Goal: Find specific page/section: Find specific page/section

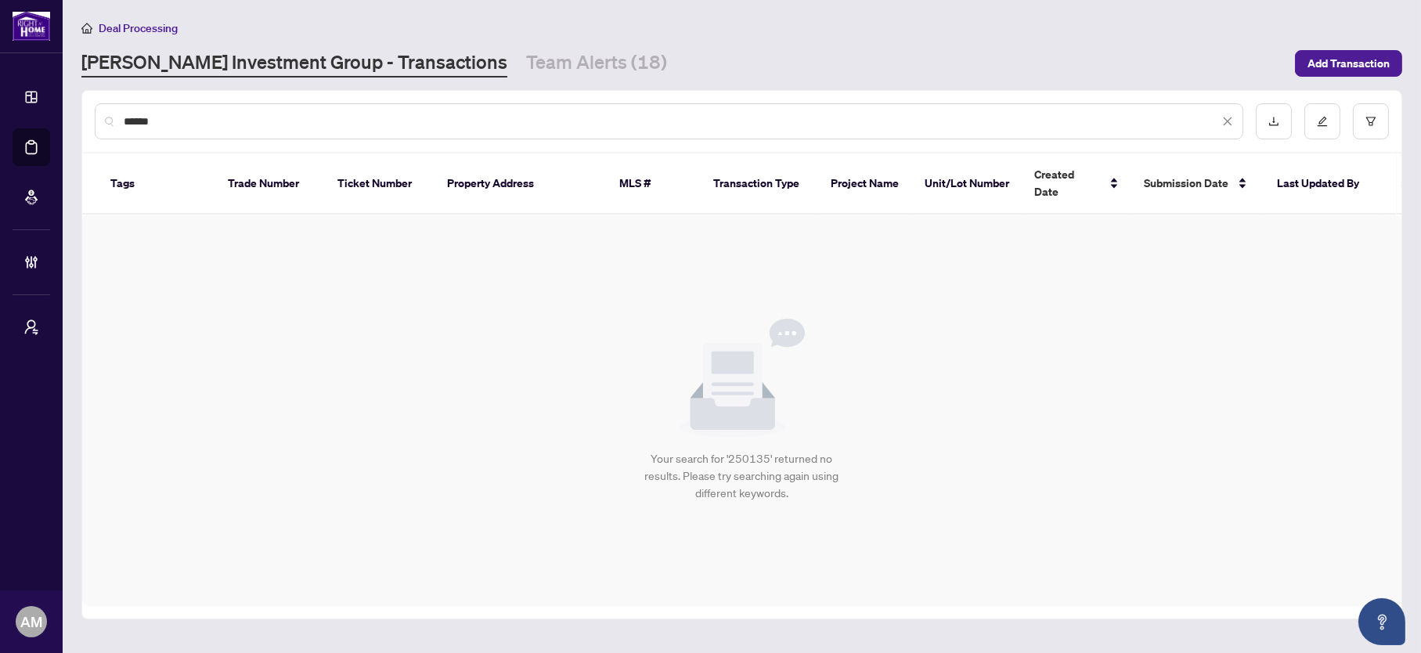
click at [378, 106] on div "******" at bounding box center [669, 121] width 1149 height 36
drag, startPoint x: 348, startPoint y: 111, endPoint x: -11, endPoint y: 67, distance: 362.0
click at [0, 67] on html "Dashboard Deal Processing Mortgage Referrals Brokerage Management My Brokerages…" at bounding box center [710, 326] width 1421 height 653
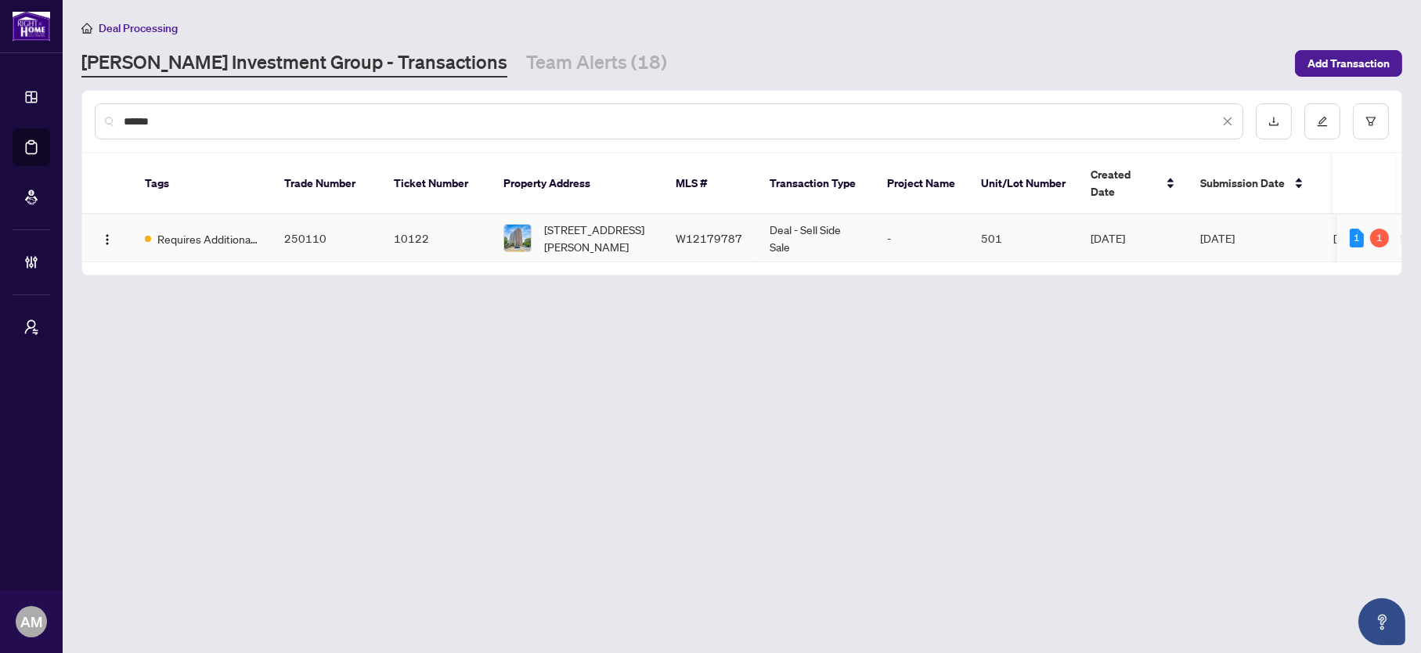
type input "******"
click at [264, 215] on td "Requires Additional Docs" at bounding box center [201, 239] width 139 height 48
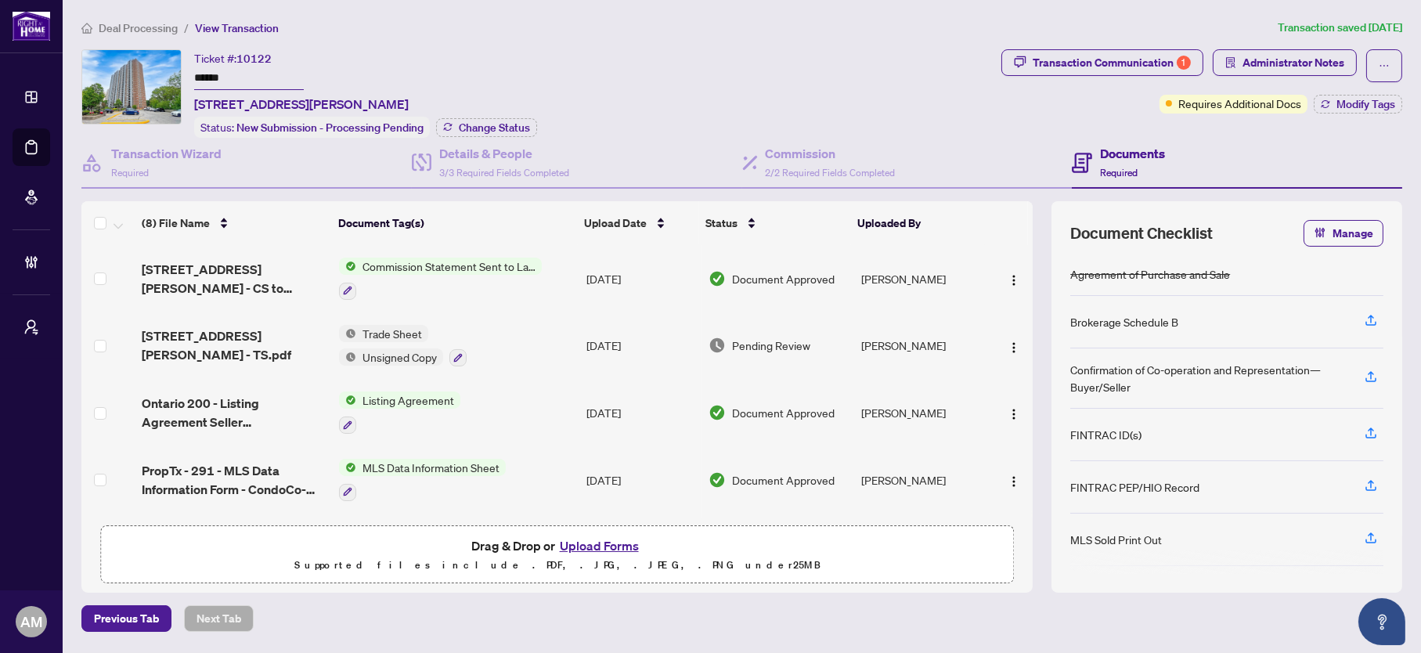
scroll to position [235, 0]
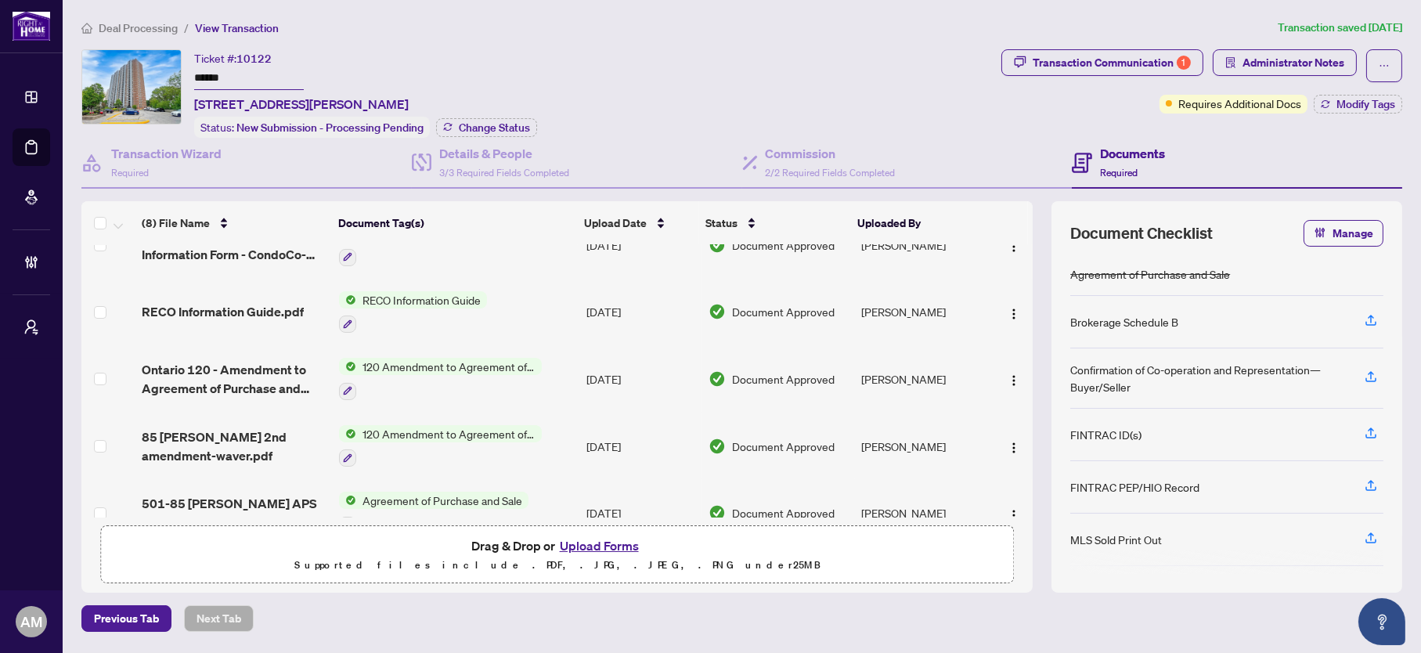
click at [92, 25] on icon "home" at bounding box center [86, 28] width 11 height 11
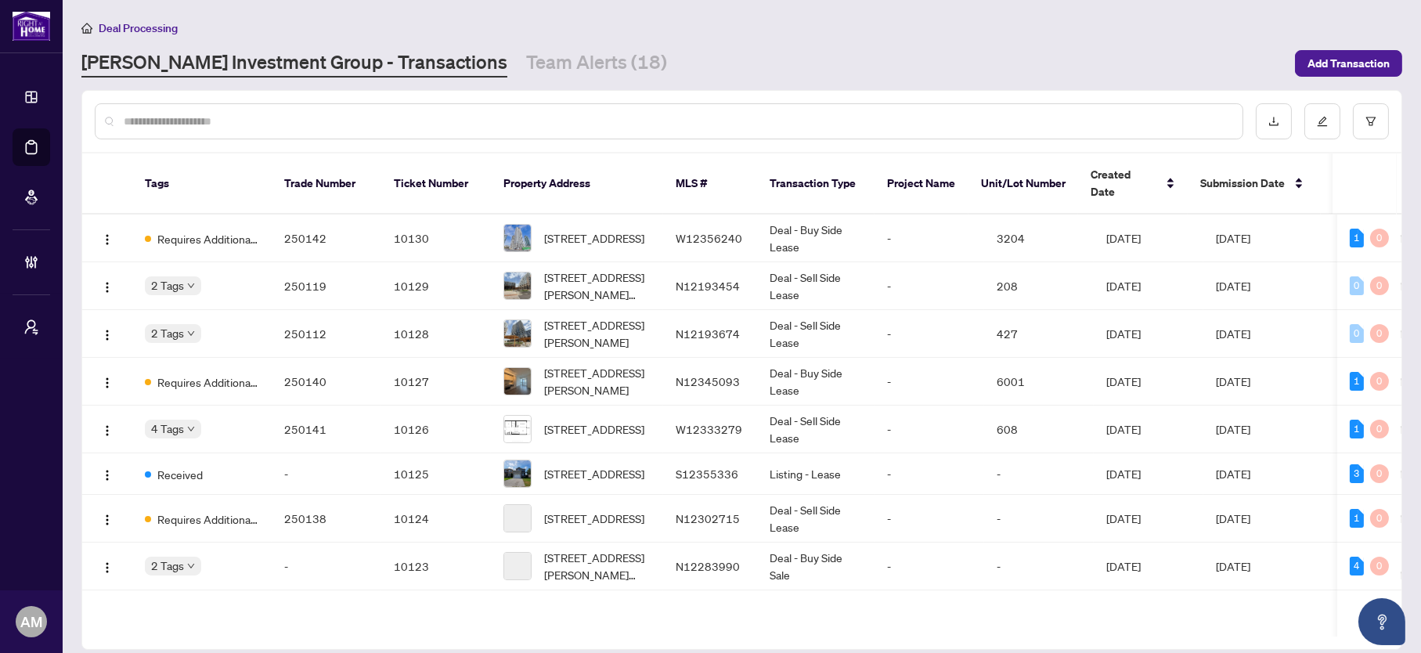
click at [273, 116] on input "text" at bounding box center [677, 121] width 1106 height 17
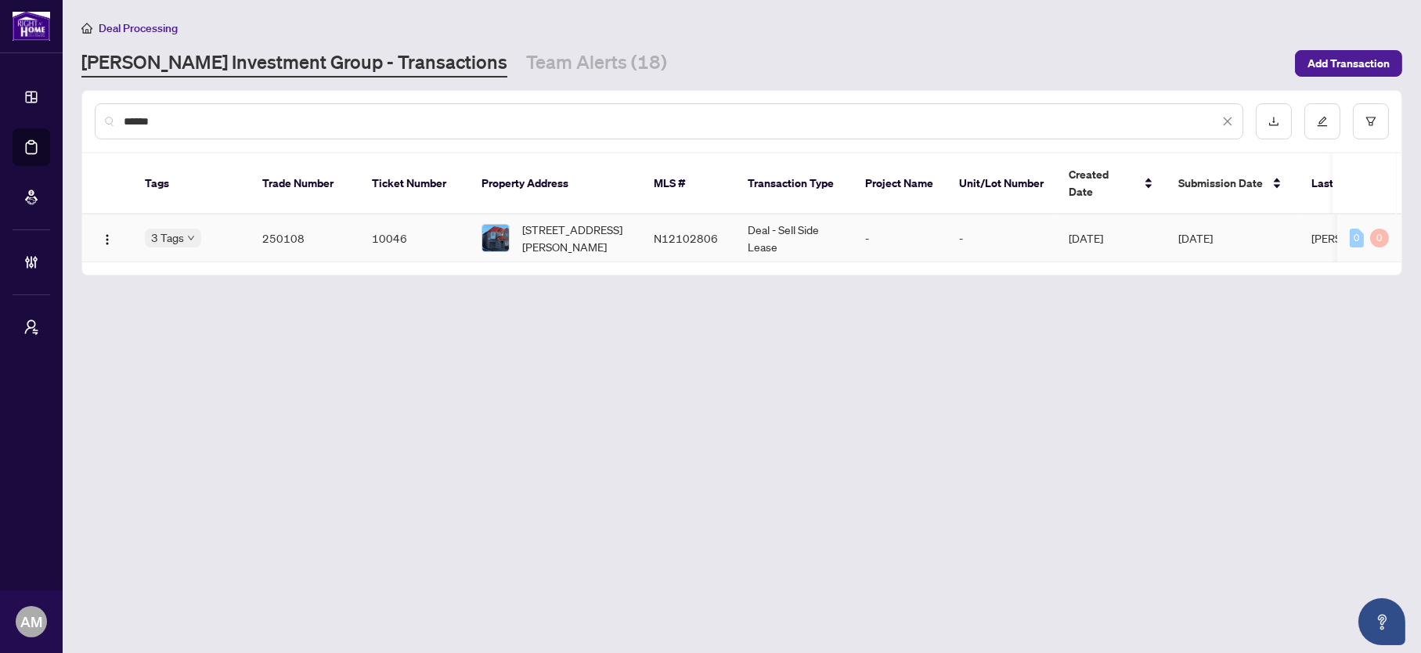
type input "******"
click at [419, 216] on td "10046" at bounding box center [414, 239] width 110 height 48
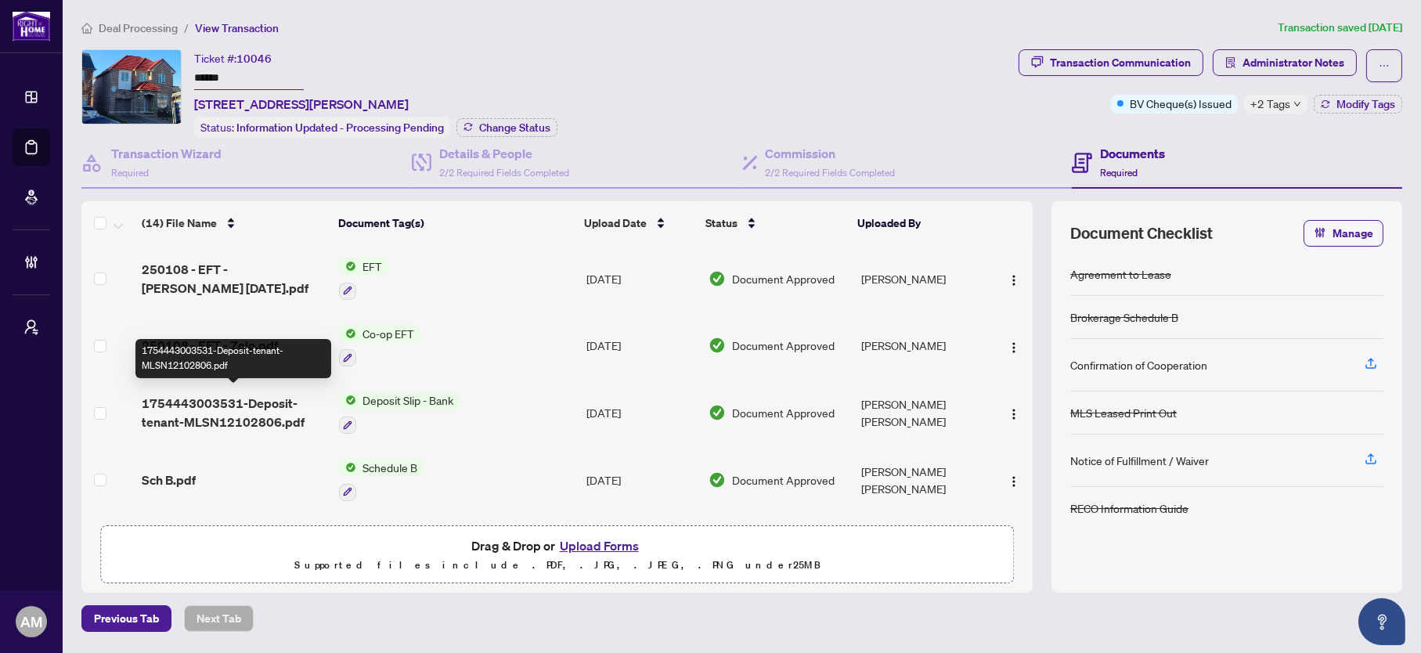
click at [241, 413] on span "1754443003531-Deposit-tenant-MLSN12102806.pdf" at bounding box center [234, 413] width 185 height 38
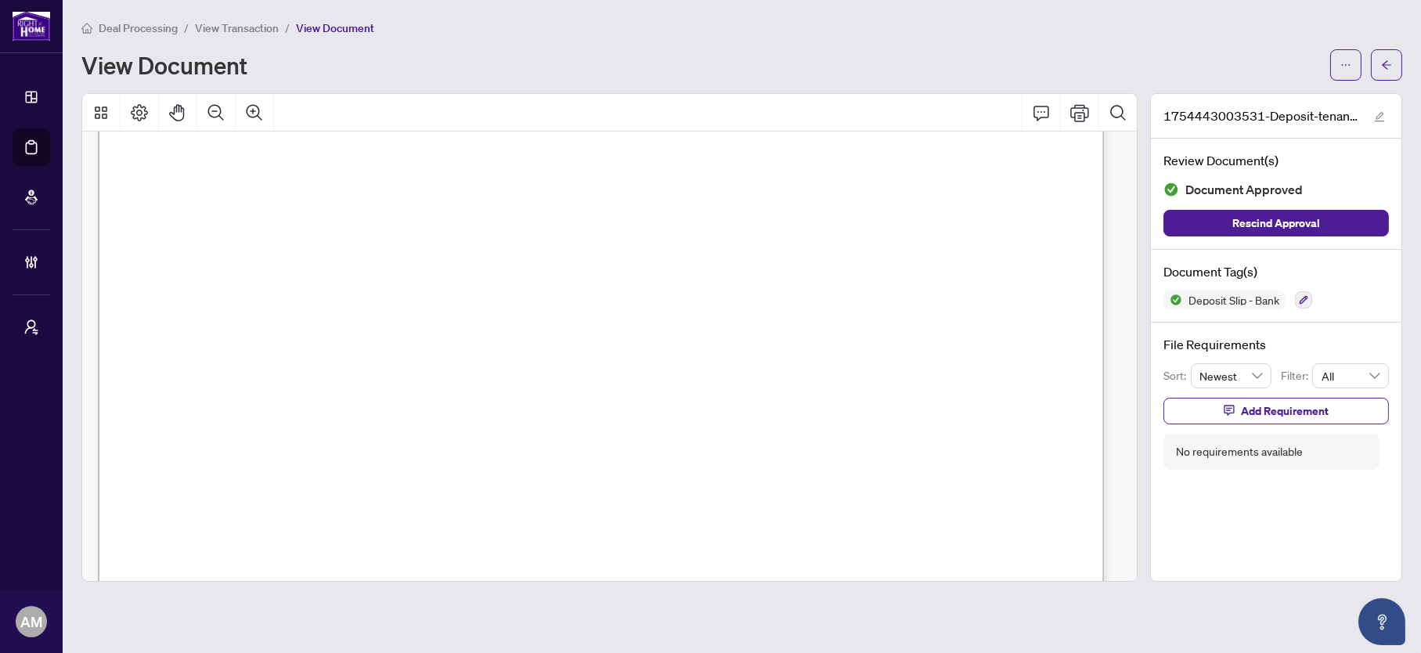
scroll to position [469, 0]
click at [221, 106] on icon "Zoom Out" at bounding box center [216, 112] width 19 height 19
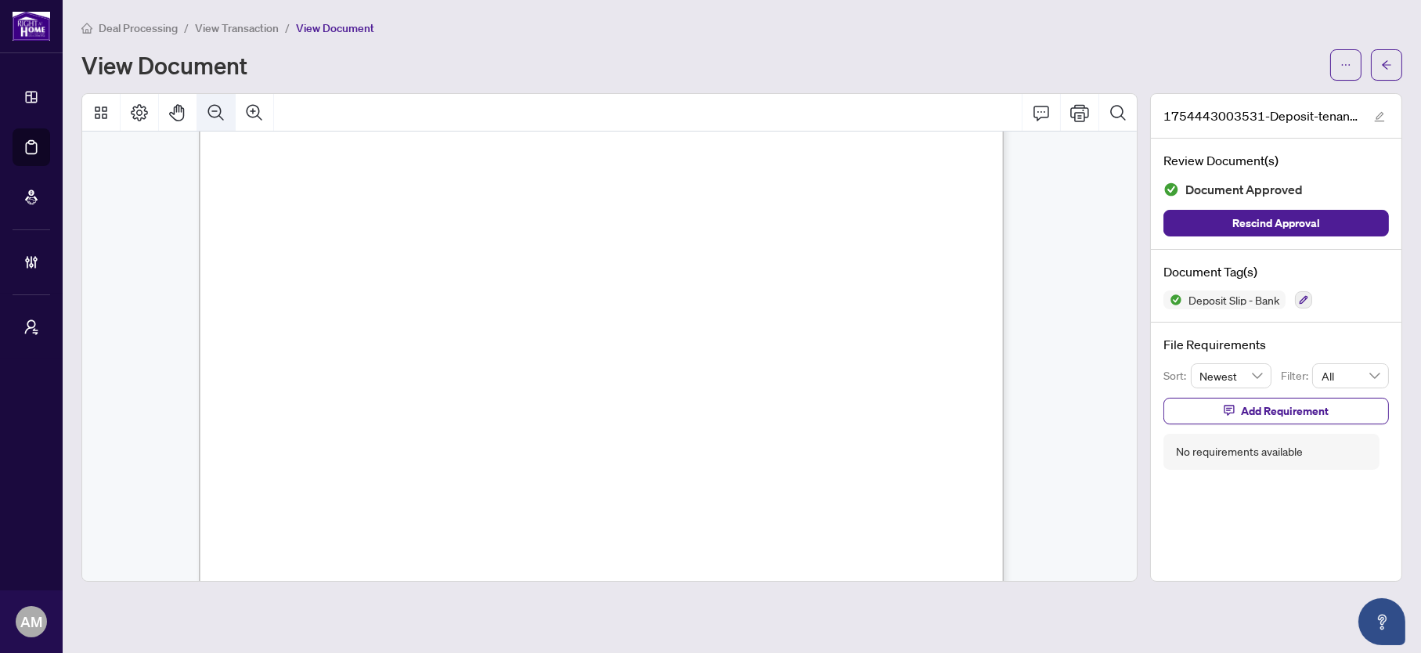
click at [221, 106] on icon "Zoom Out" at bounding box center [216, 112] width 19 height 19
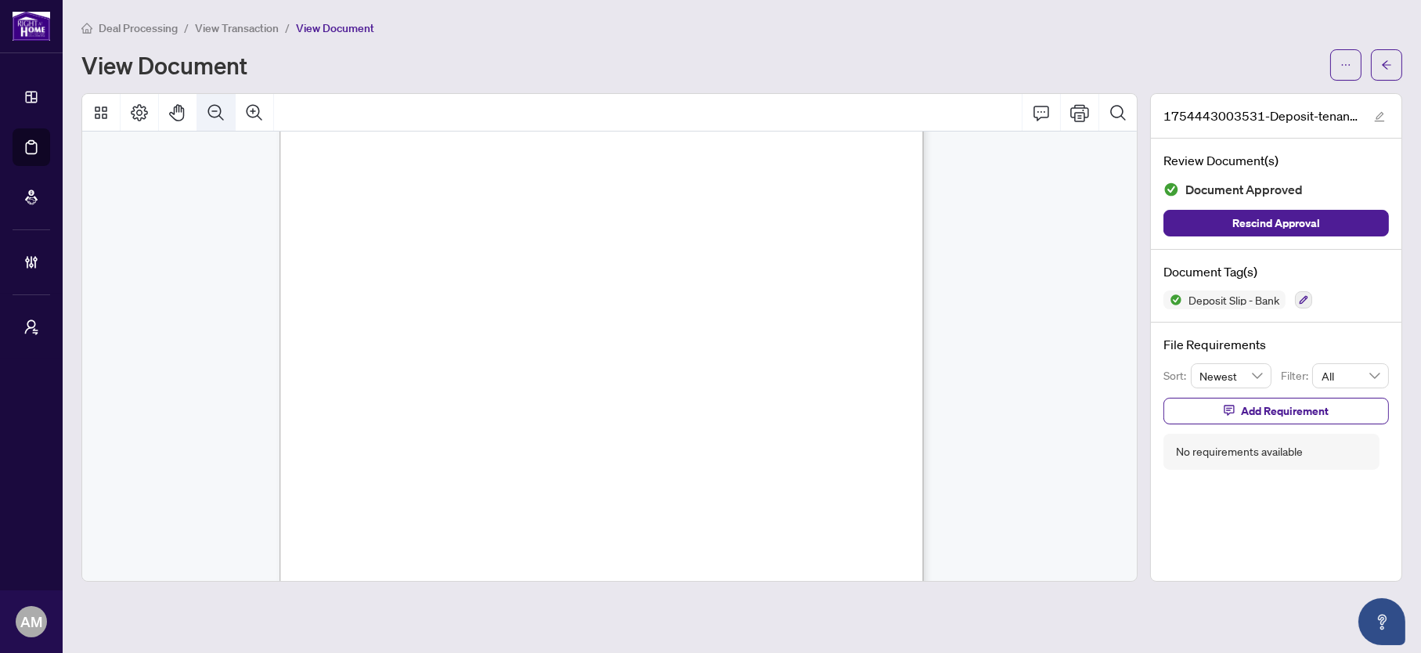
click at [221, 106] on icon "Zoom Out" at bounding box center [216, 112] width 19 height 19
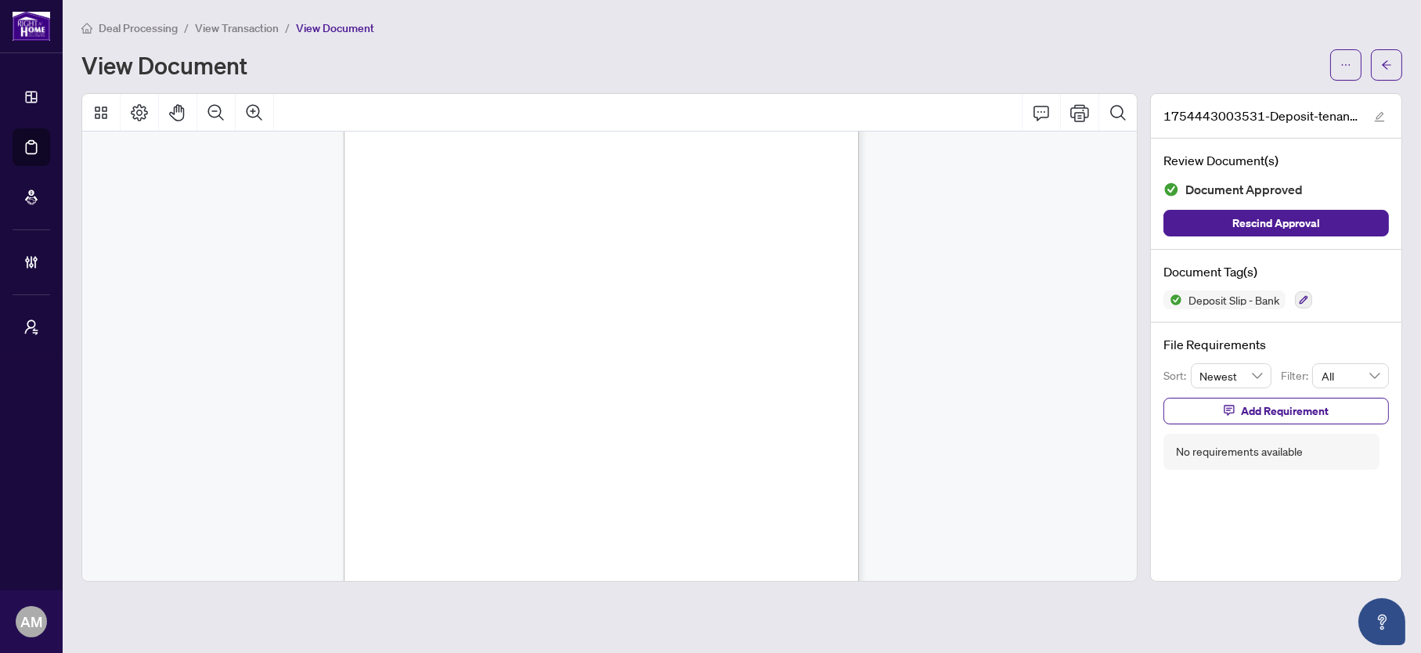
scroll to position [108, 0]
click at [1401, 68] on main "Deal Processing / View Transaction / View Document View Document 1754443003531-…" at bounding box center [742, 326] width 1358 height 653
click at [1394, 65] on button "button" at bounding box center [1386, 64] width 31 height 31
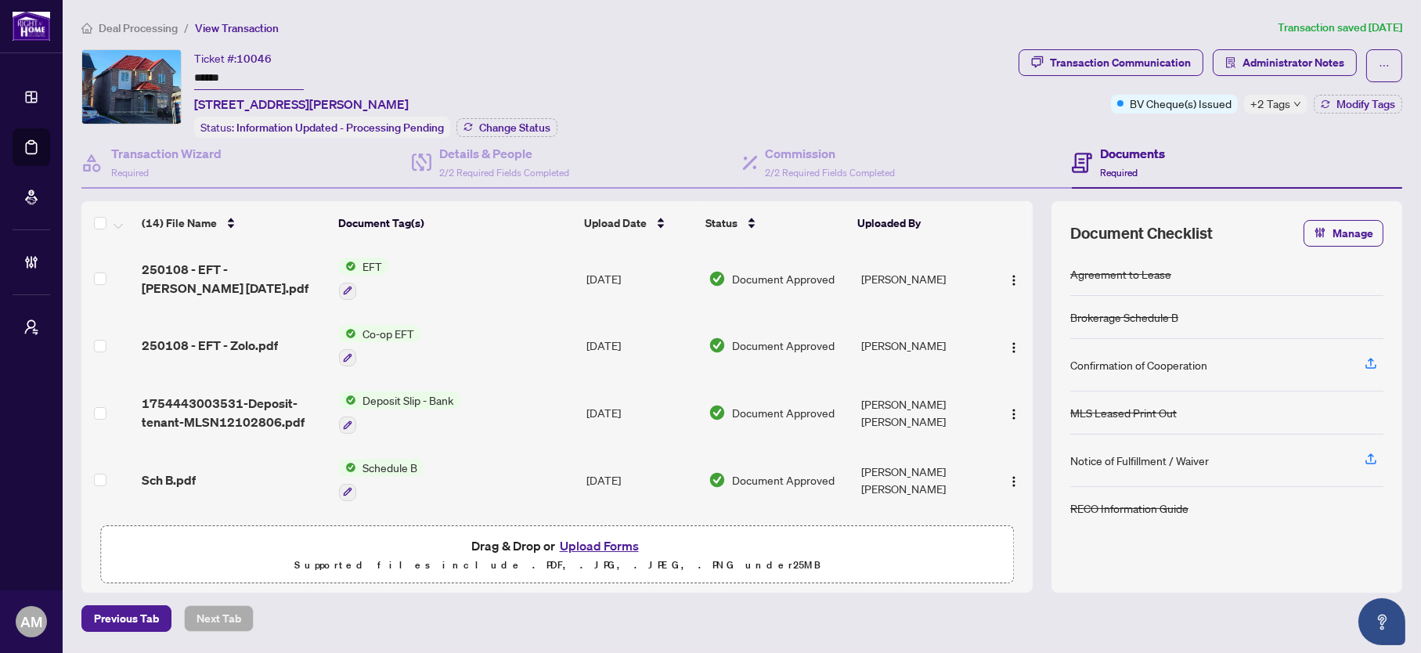
click at [106, 22] on span "Deal Processing" at bounding box center [138, 28] width 79 height 14
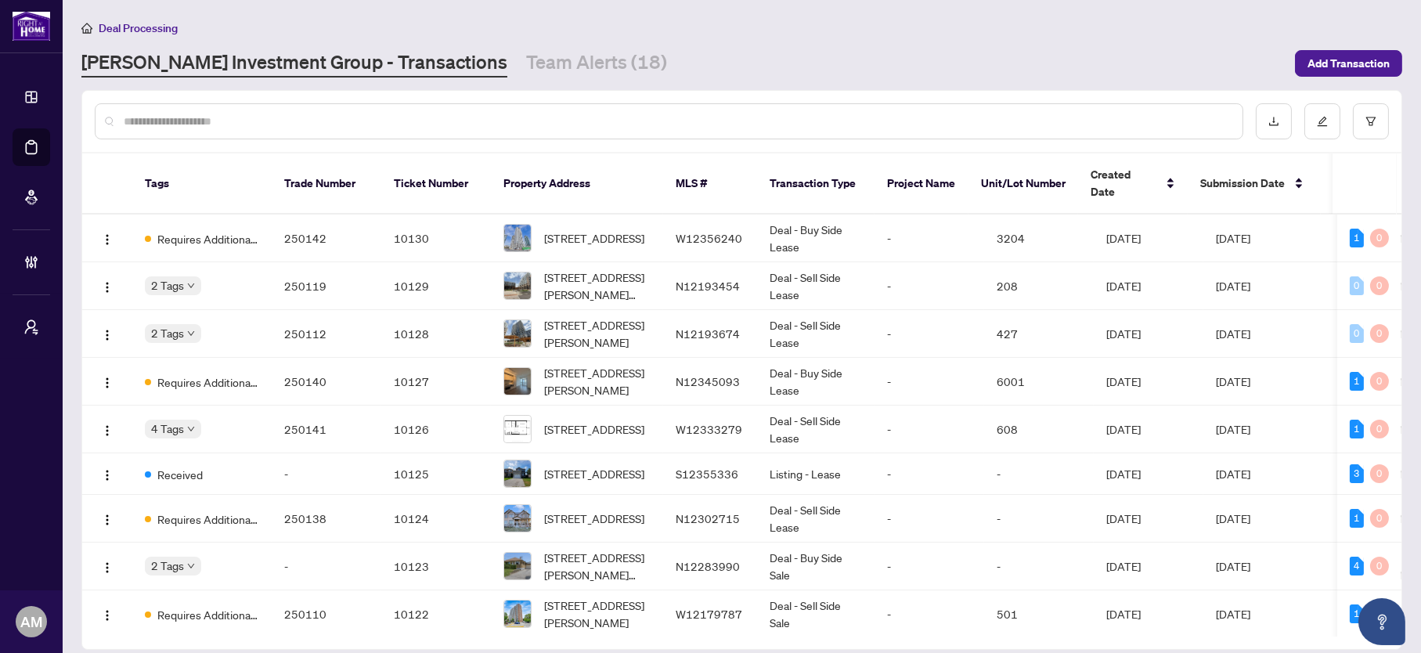
click at [450, 113] on input "text" at bounding box center [677, 121] width 1106 height 17
type input "*"
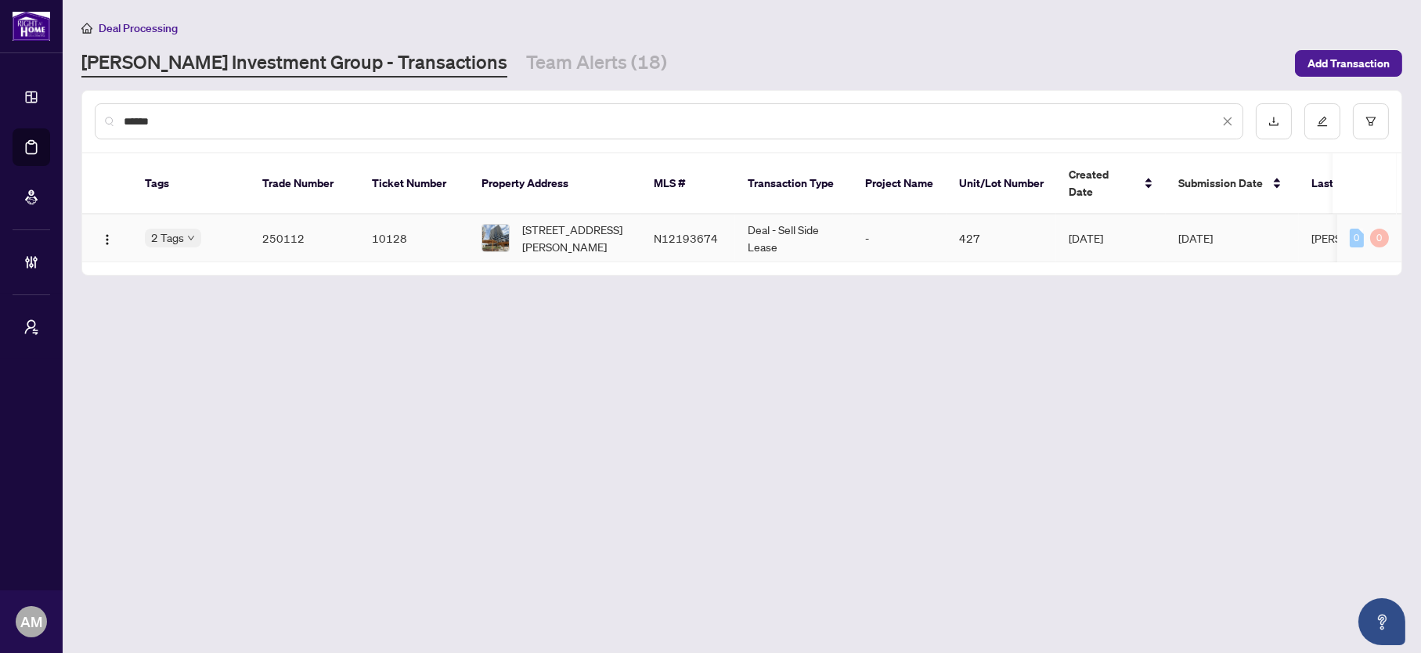
type input "******"
click at [386, 228] on td "10128" at bounding box center [414, 239] width 110 height 48
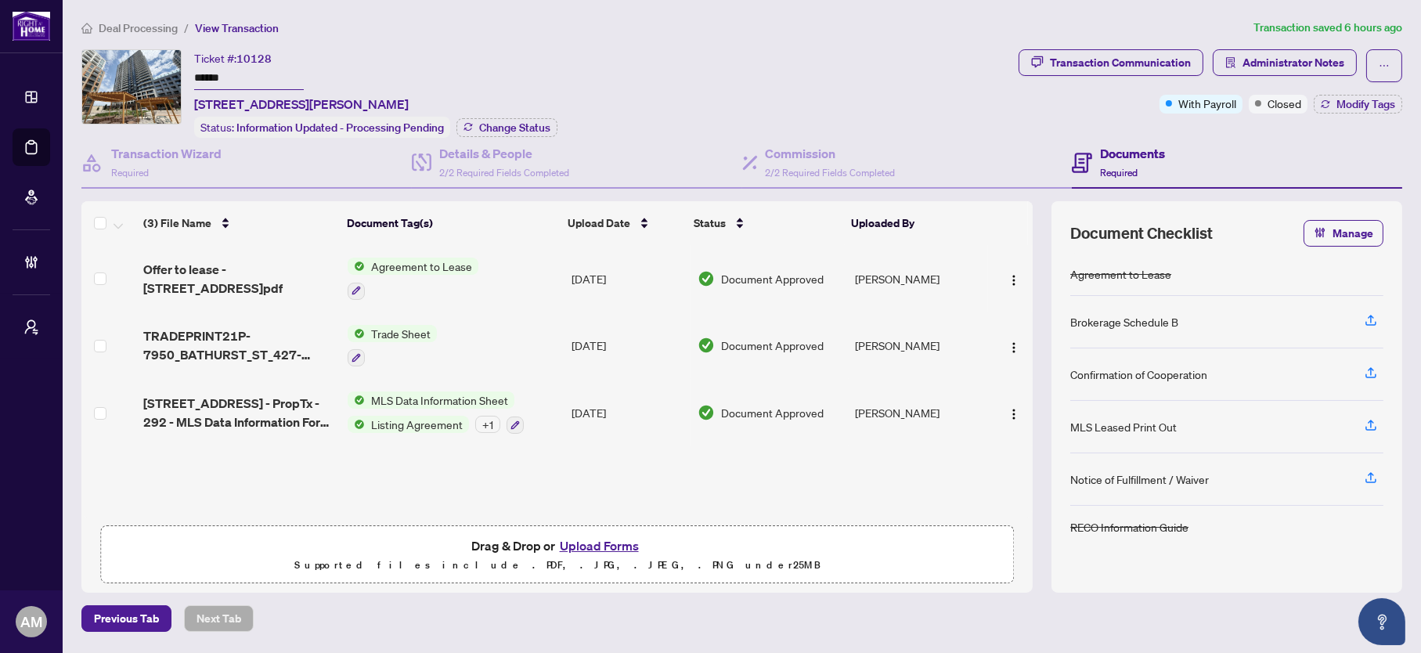
click at [108, 23] on span "Deal Processing" at bounding box center [138, 28] width 79 height 14
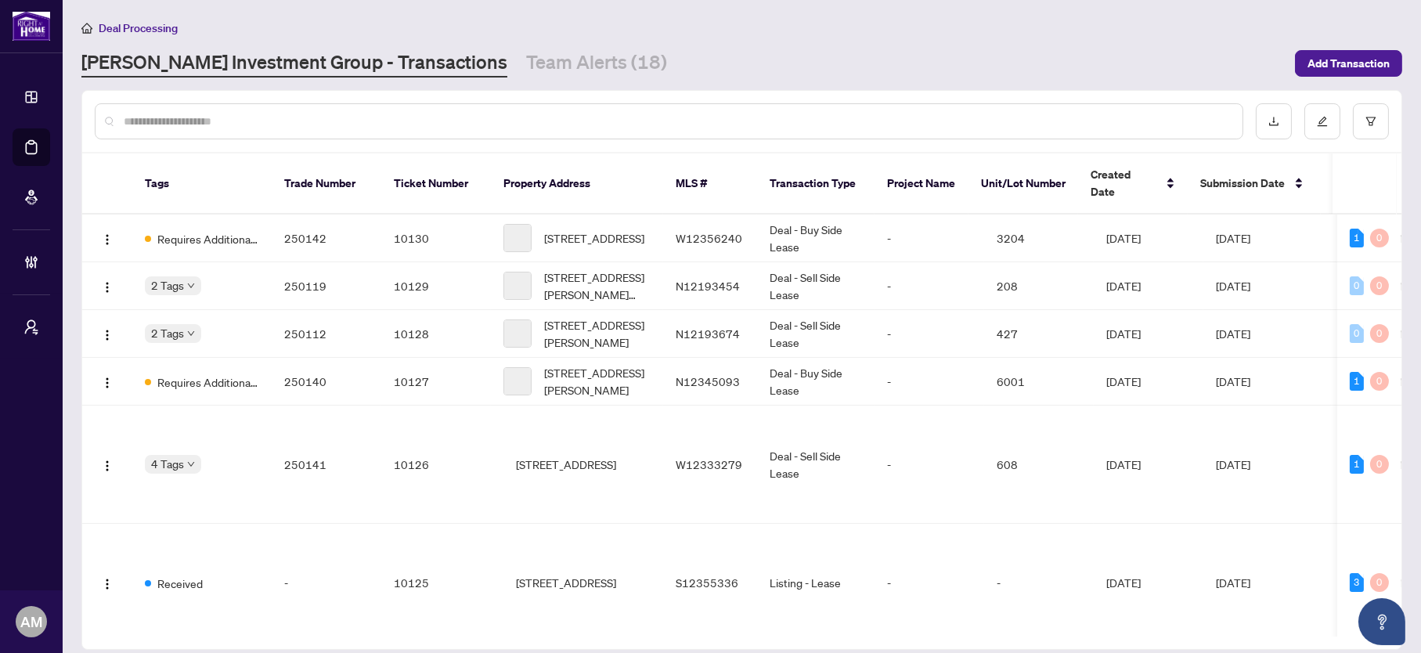
click at [309, 113] on input "text" at bounding box center [677, 121] width 1106 height 17
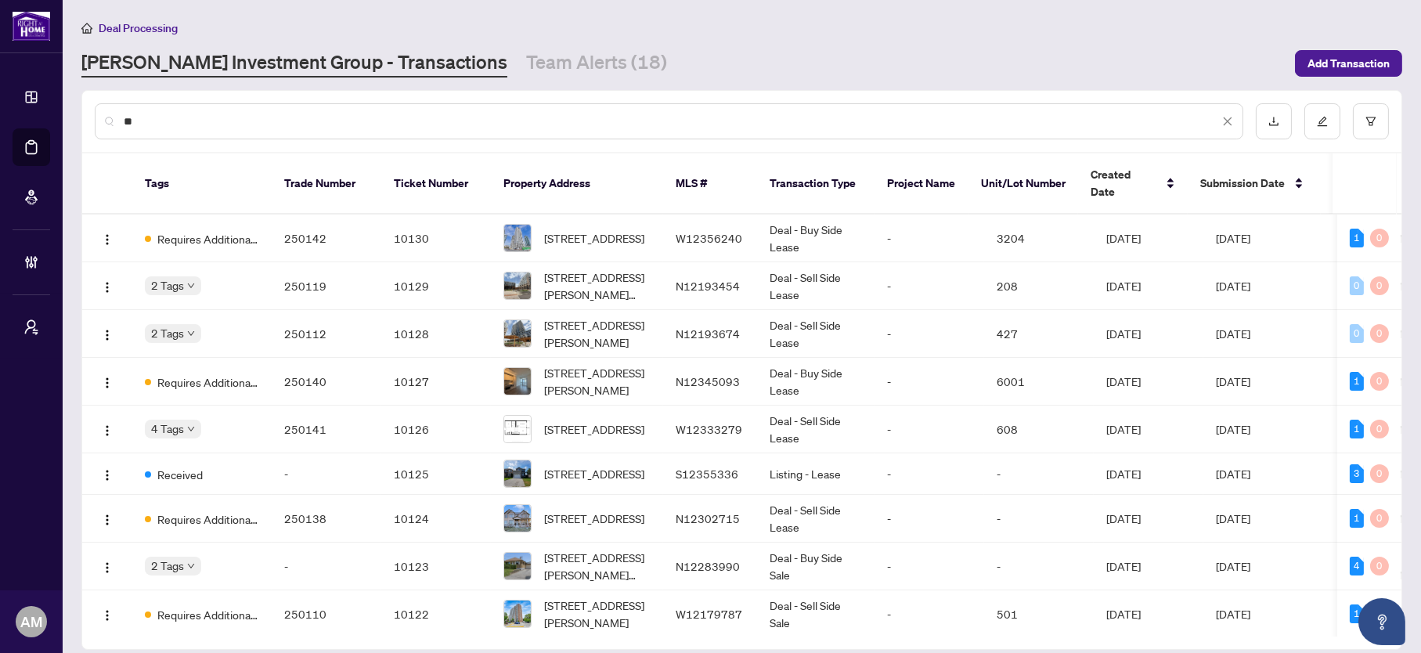
type input "*"
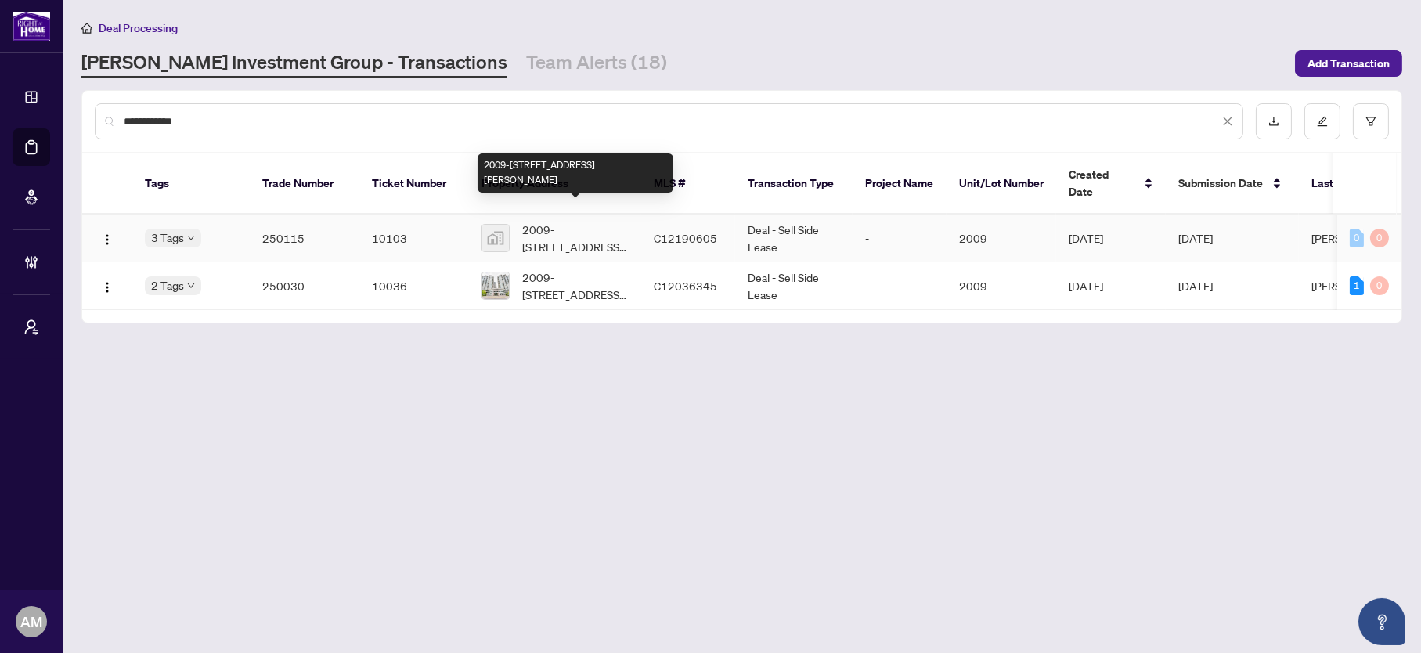
type input "**********"
click at [566, 223] on span "2009-[STREET_ADDRESS][PERSON_NAME]" at bounding box center [575, 238] width 106 height 34
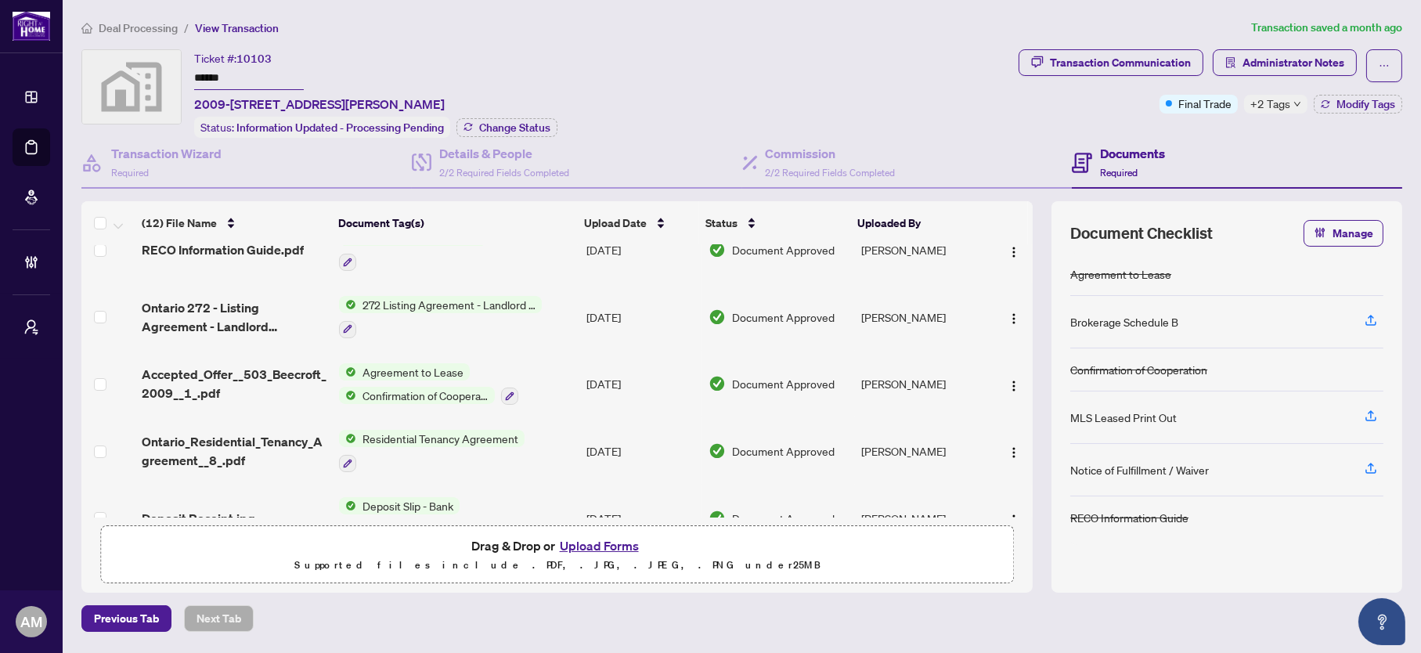
scroll to position [524, 0]
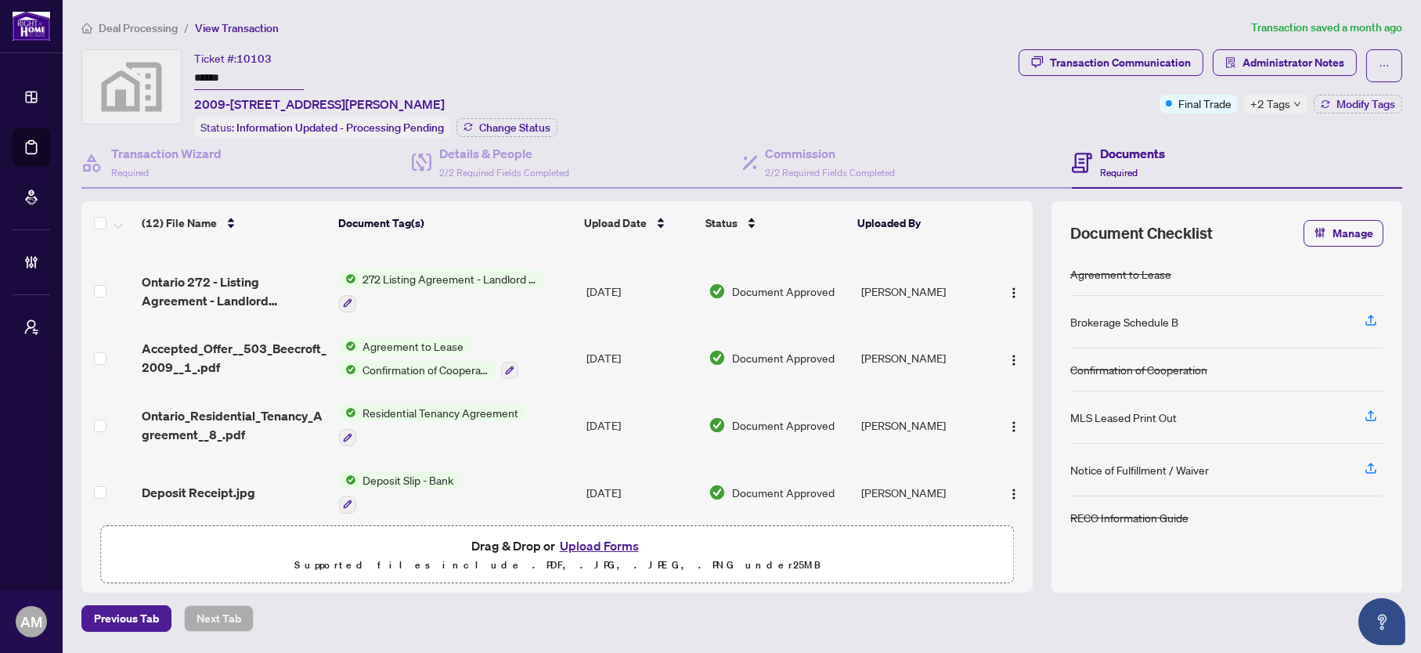
click at [223, 483] on span "Deposit Receipt.jpg" at bounding box center [199, 492] width 114 height 19
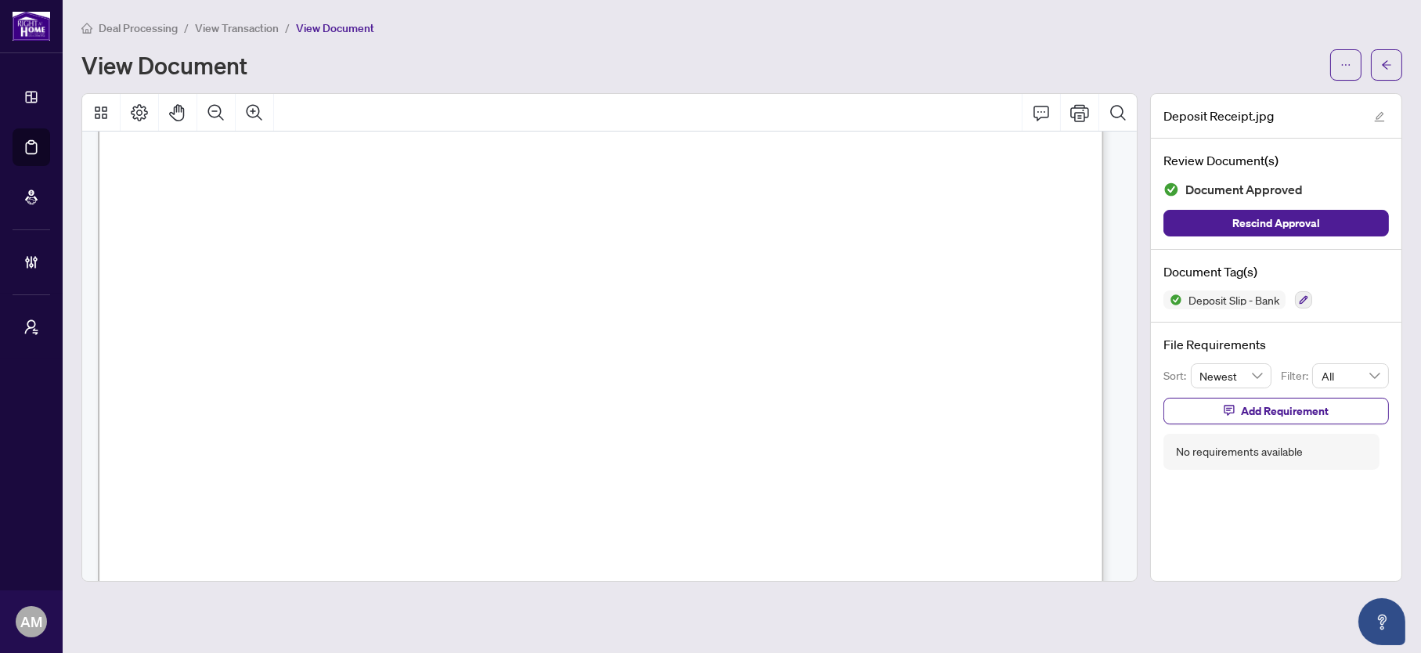
scroll to position [117, 0]
click at [210, 106] on icon "Zoom Out" at bounding box center [216, 112] width 19 height 19
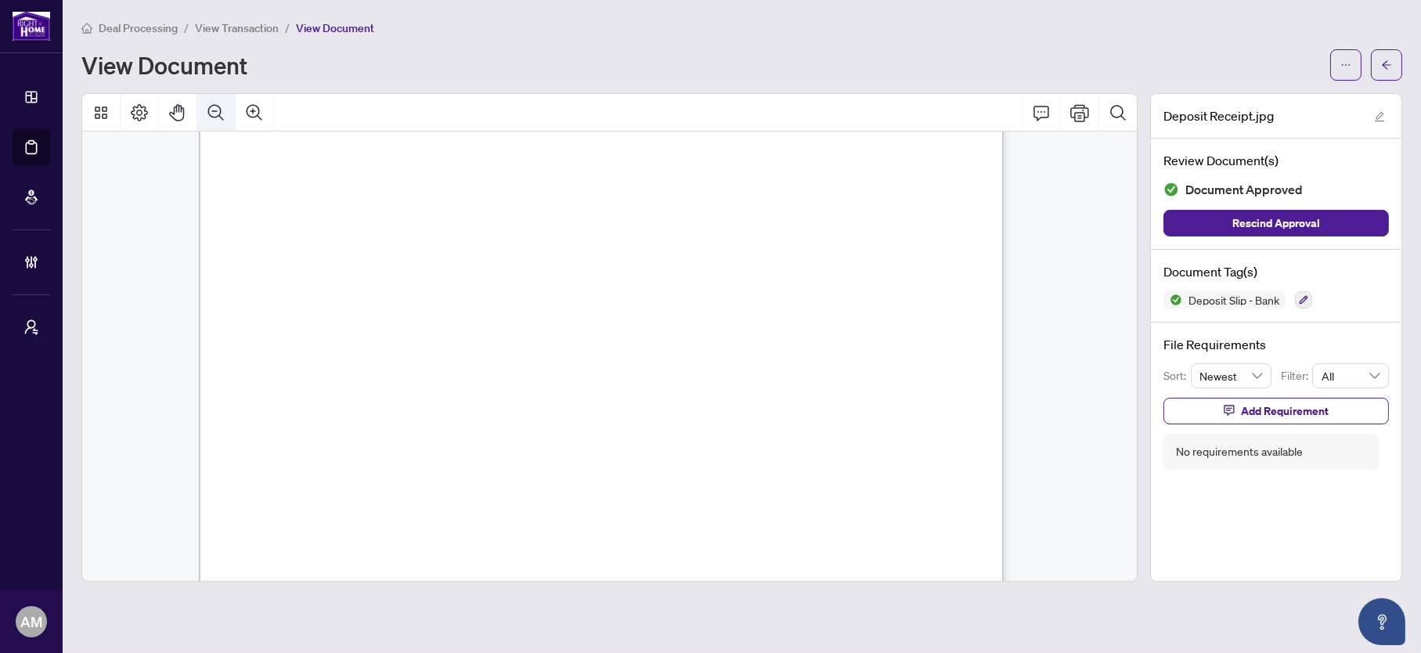
click at [210, 106] on icon "Zoom Out" at bounding box center [216, 112] width 19 height 19
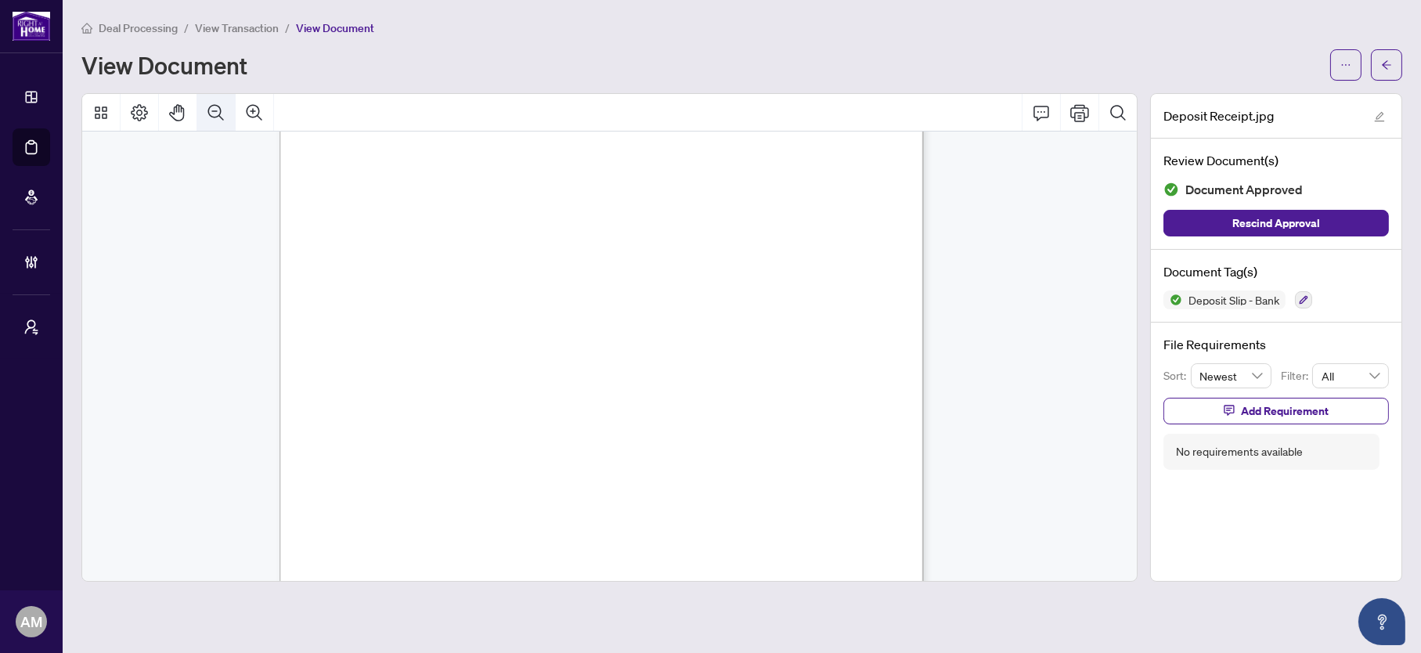
click at [210, 106] on icon "Zoom Out" at bounding box center [216, 112] width 19 height 19
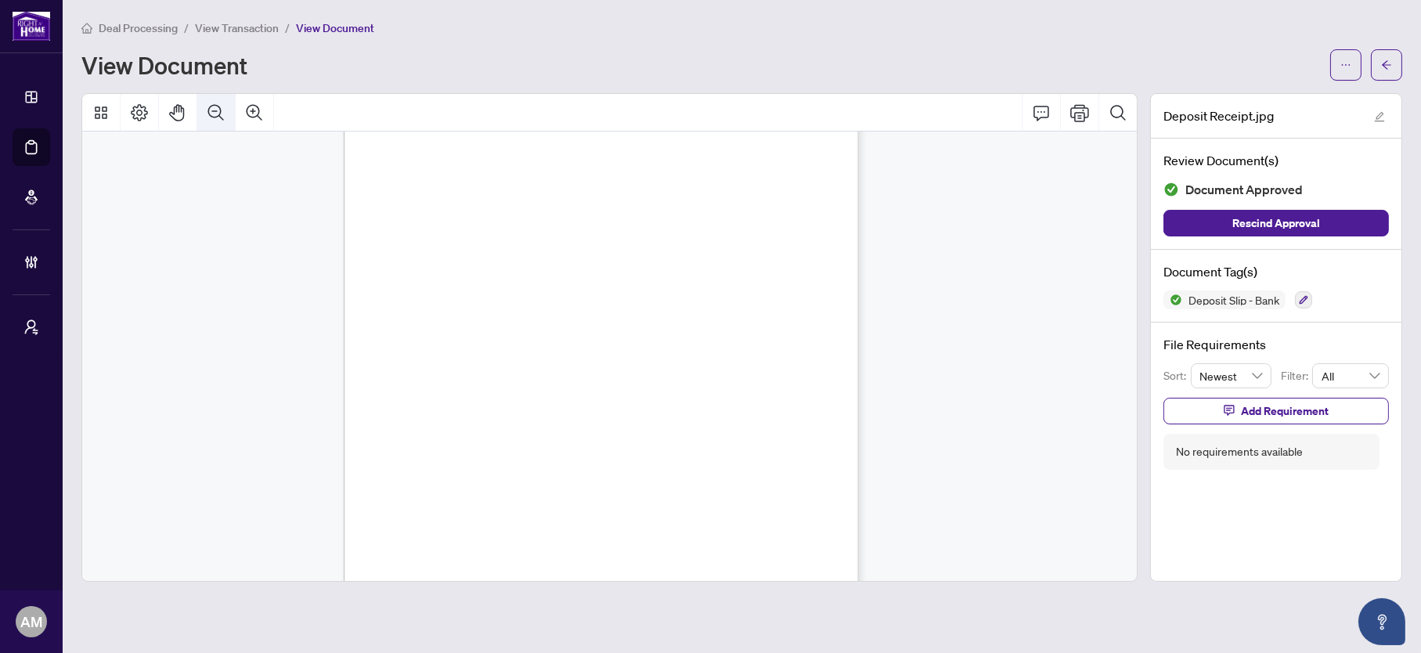
click at [210, 106] on icon "Zoom Out" at bounding box center [216, 112] width 19 height 19
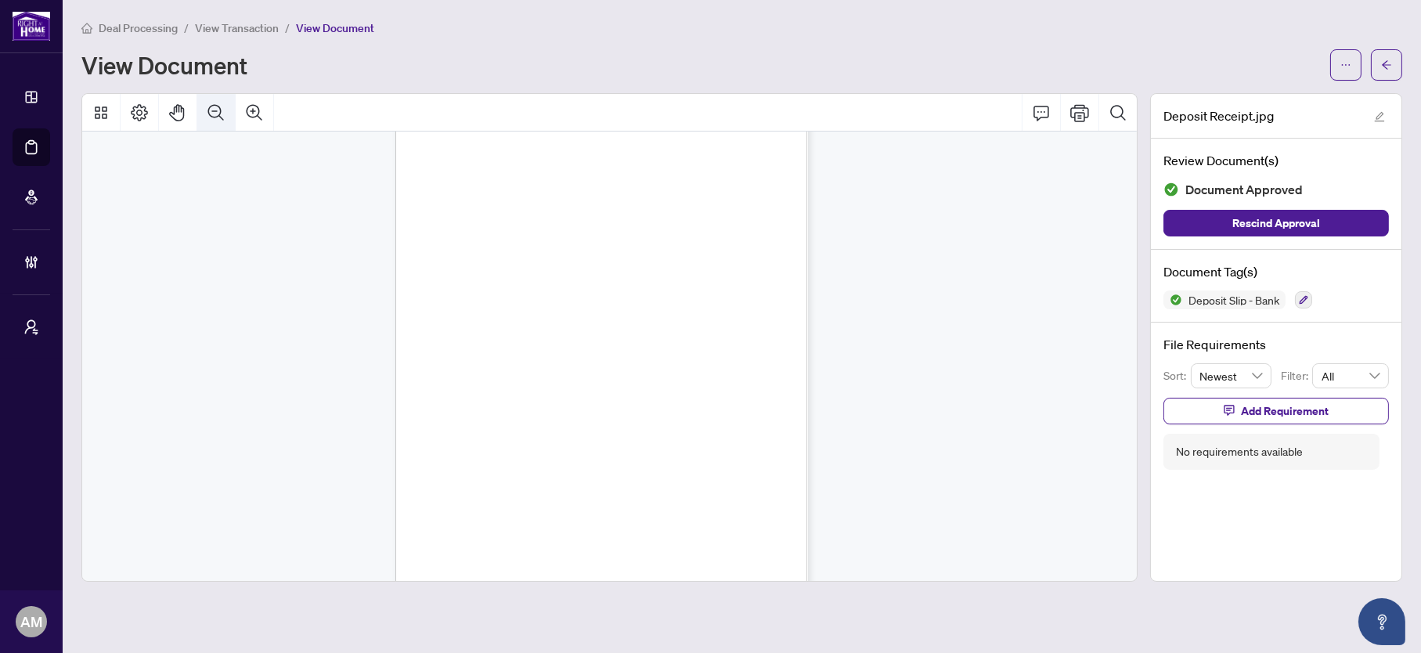
scroll to position [30, 0]
click at [154, 24] on span "Deal Processing" at bounding box center [138, 28] width 79 height 14
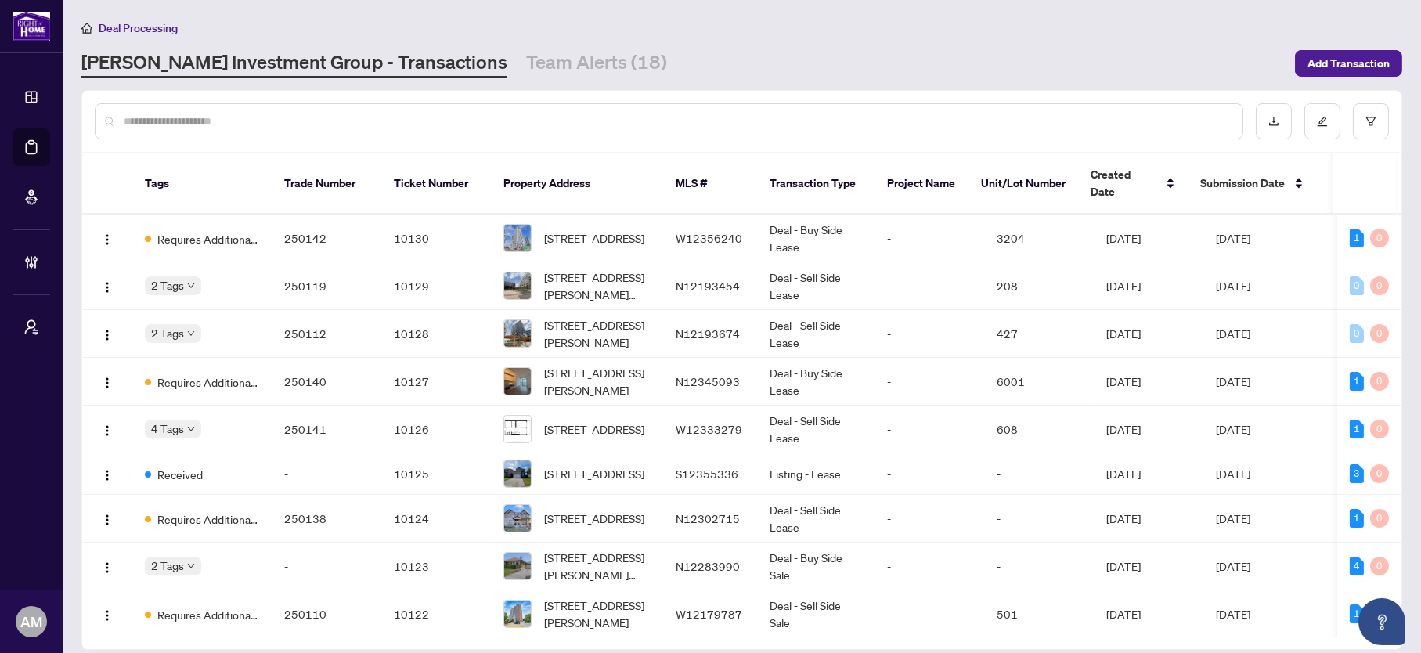
click at [231, 106] on div at bounding box center [669, 121] width 1149 height 36
click at [228, 128] on input "text" at bounding box center [677, 121] width 1106 height 17
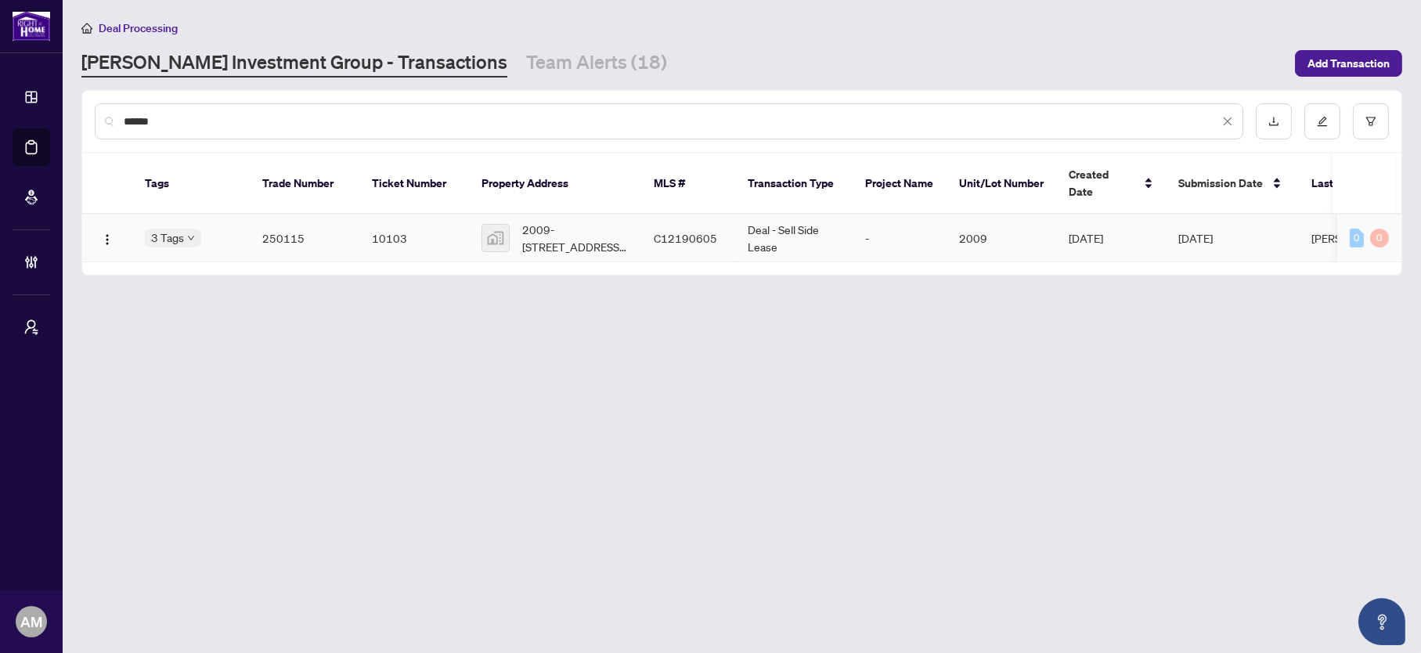
type input "******"
click at [231, 229] on div "3 Tags" at bounding box center [191, 238] width 92 height 18
click at [315, 217] on td "250115" at bounding box center [305, 239] width 110 height 48
